Goal: Browse casually

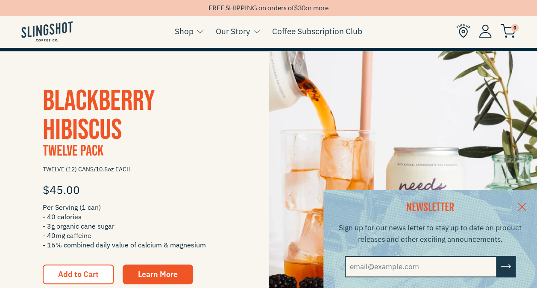
scroll to position [159, 0]
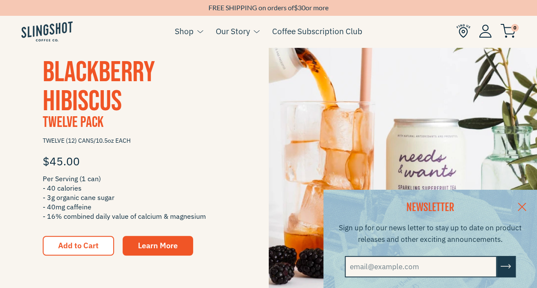
click at [530, 209] on link at bounding box center [522, 206] width 30 height 33
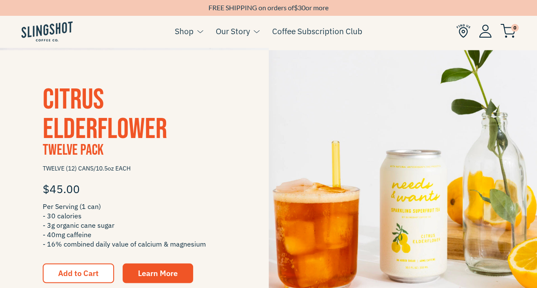
scroll to position [672, 0]
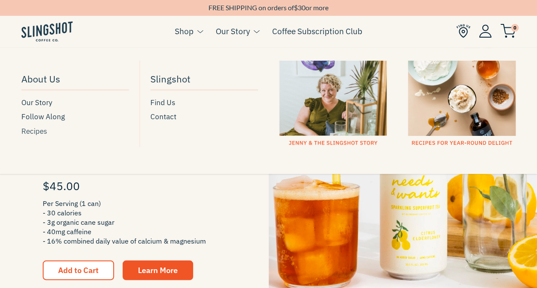
click at [33, 132] on span "Recipes" at bounding box center [34, 132] width 26 height 12
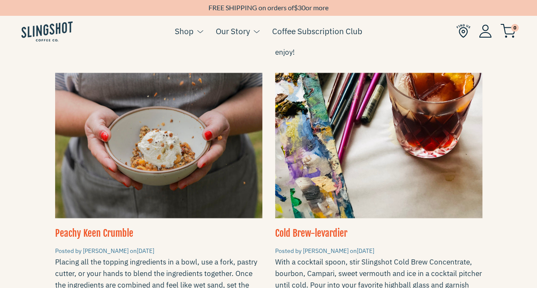
scroll to position [611, 0]
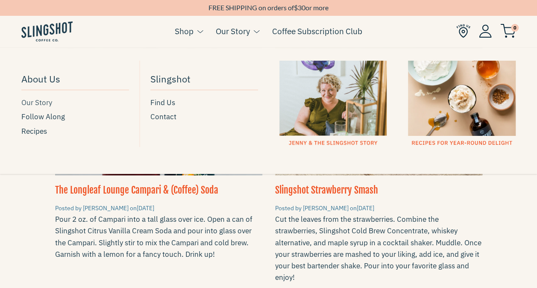
click at [50, 100] on span "Our Story" at bounding box center [36, 103] width 31 height 12
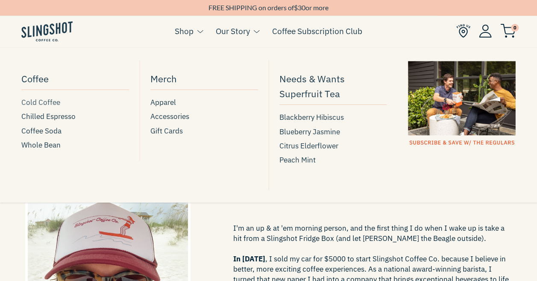
click at [49, 103] on span "Cold Coffee" at bounding box center [40, 103] width 39 height 12
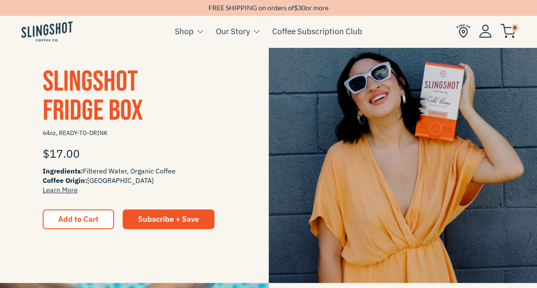
scroll to position [97, 0]
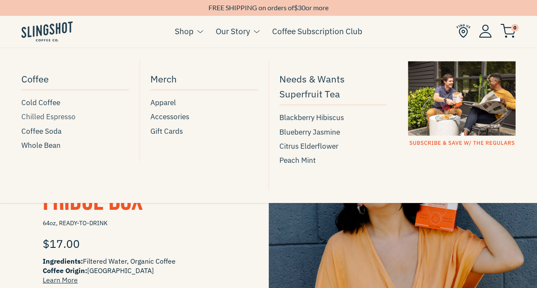
click at [64, 116] on span "Chilled Espresso" at bounding box center [48, 117] width 54 height 12
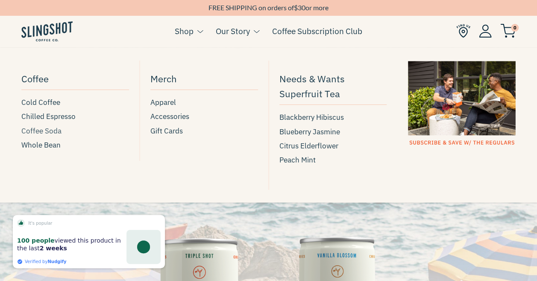
click at [55, 132] on span "Coffee Soda" at bounding box center [41, 132] width 40 height 12
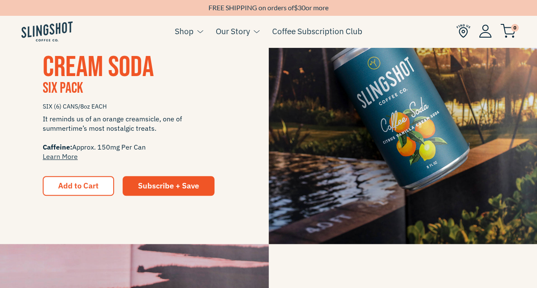
scroll to position [225, 0]
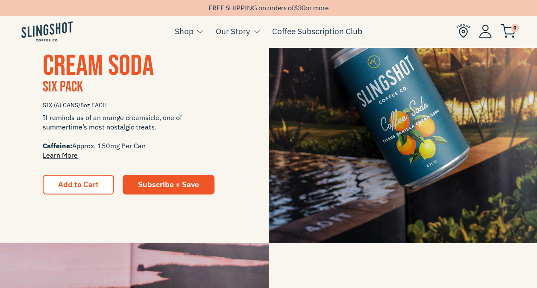
click at [67, 157] on link "Learn More" at bounding box center [60, 155] width 35 height 9
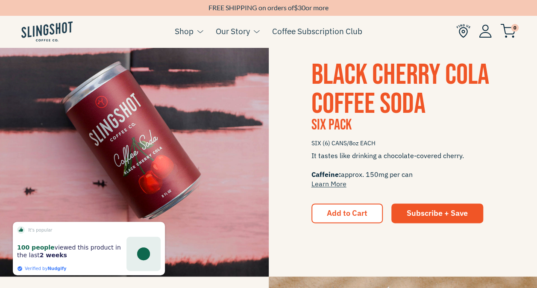
scroll to position [461, 0]
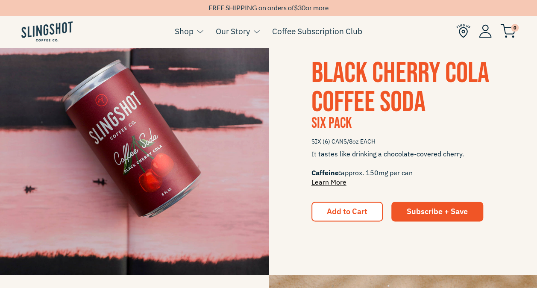
click at [336, 185] on link "Learn More" at bounding box center [328, 182] width 35 height 9
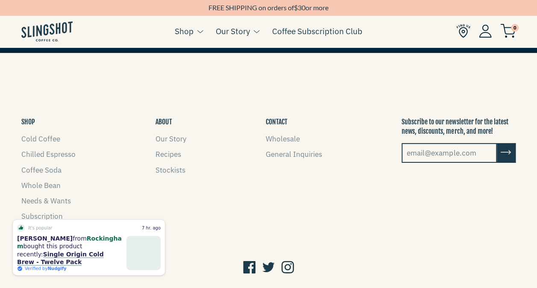
scroll to position [1408, 0]
